Goal: Navigation & Orientation: Find specific page/section

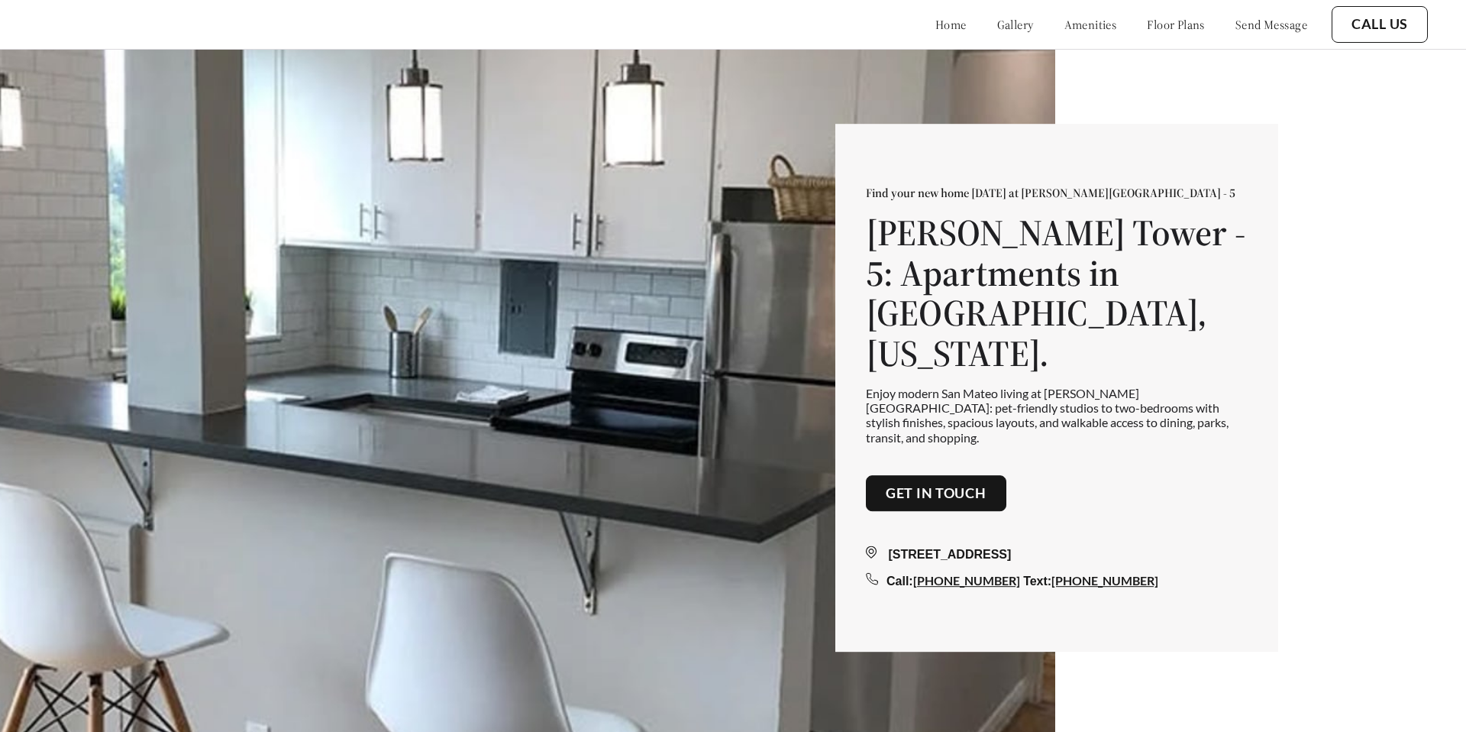
click at [1065, 31] on link "amenities" at bounding box center [1091, 24] width 53 height 15
click at [1147, 27] on link "floor plans" at bounding box center [1176, 24] width 58 height 15
